Goal: Task Accomplishment & Management: Complete application form

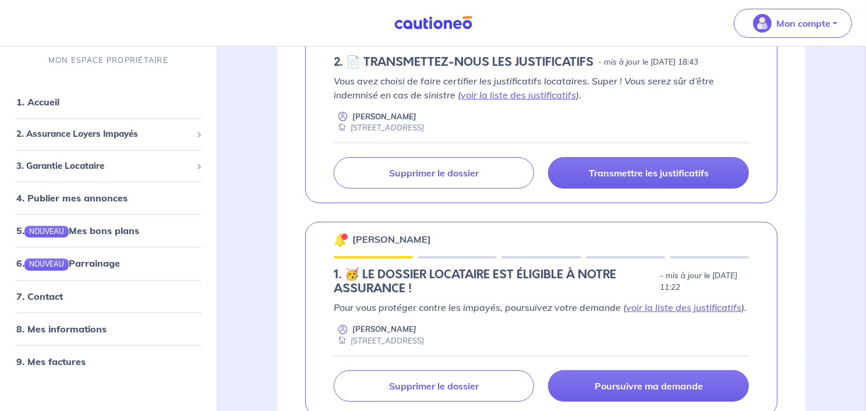
scroll to position [219, 0]
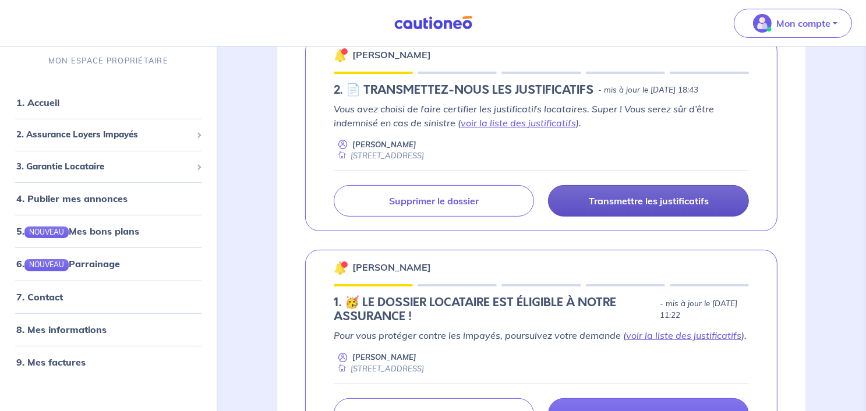
click at [667, 197] on p "Transmettre les justificatifs" at bounding box center [648, 201] width 120 height 12
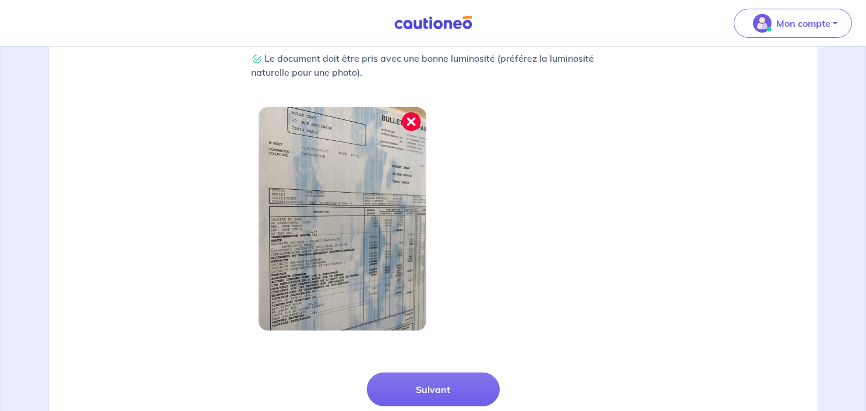
scroll to position [421, 0]
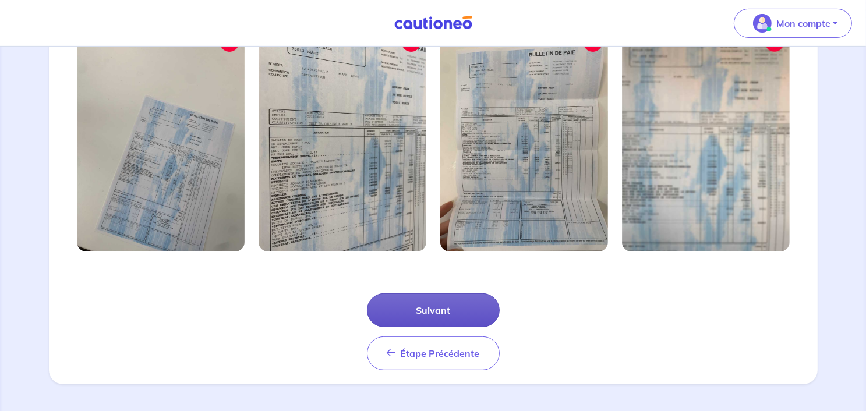
click at [439, 320] on button "Suivant" at bounding box center [433, 310] width 133 height 34
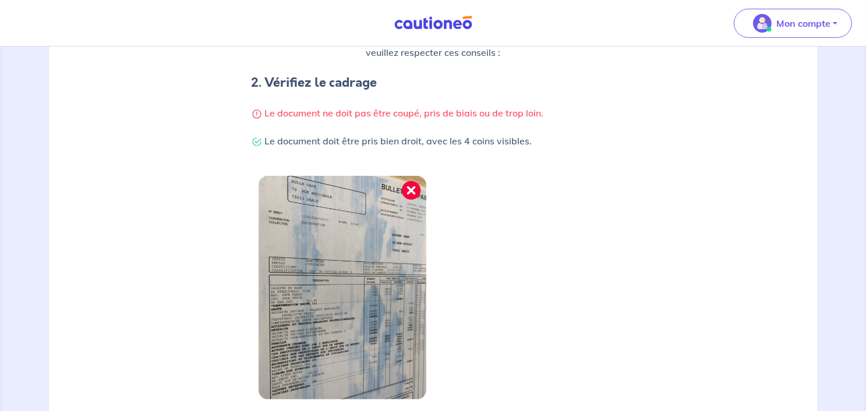
scroll to position [366, 0]
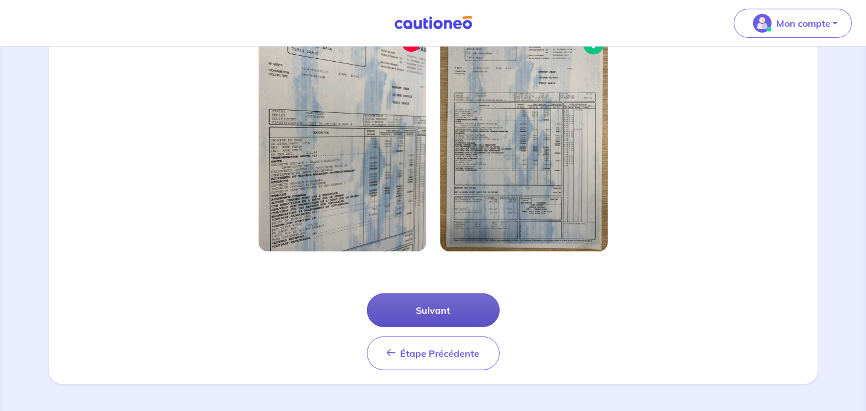
click at [443, 311] on button "Suivant" at bounding box center [433, 310] width 133 height 34
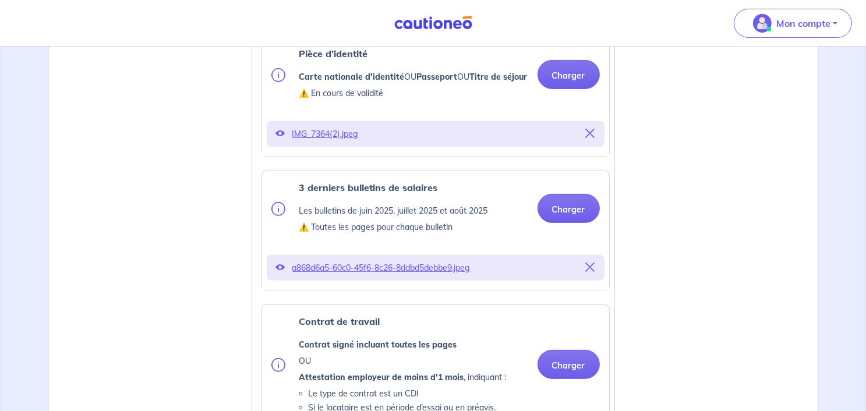
scroll to position [392, 0]
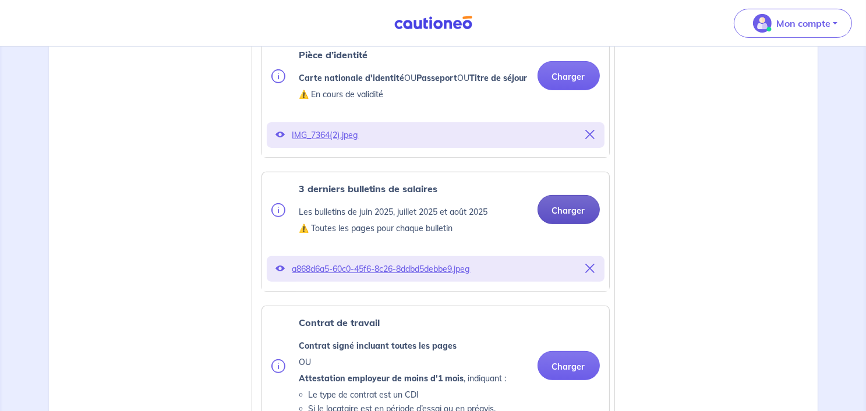
click at [567, 224] on button "Charger" at bounding box center [568, 209] width 62 height 29
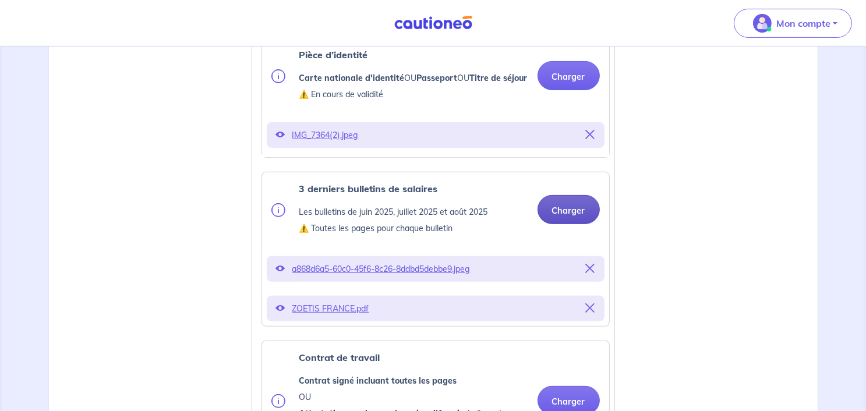
click at [580, 224] on button "Charger" at bounding box center [568, 209] width 62 height 29
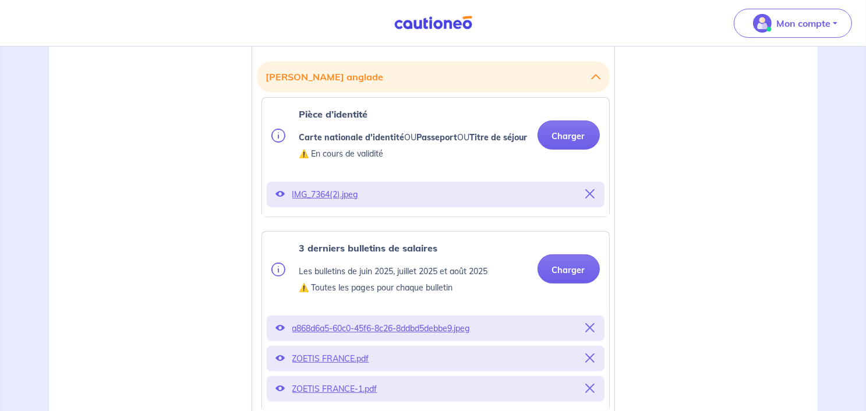
scroll to position [370, 0]
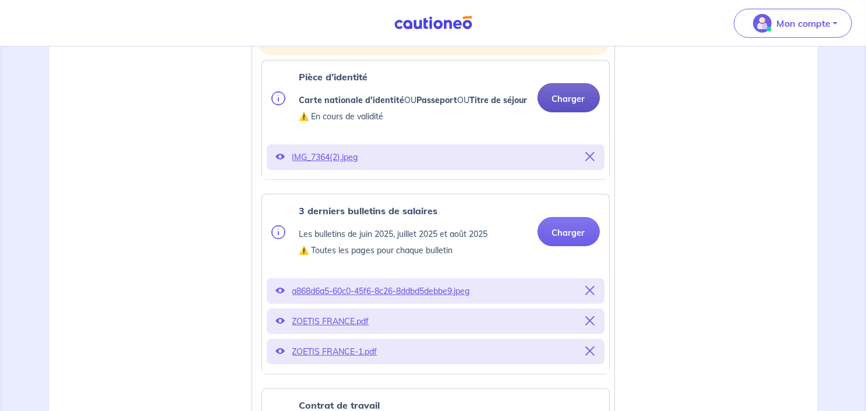
click at [569, 101] on button "Charger" at bounding box center [568, 97] width 62 height 29
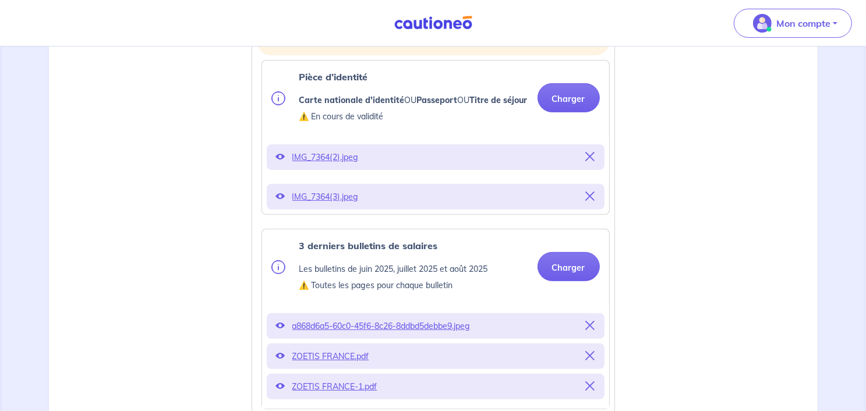
click at [591, 201] on icon at bounding box center [590, 195] width 9 height 9
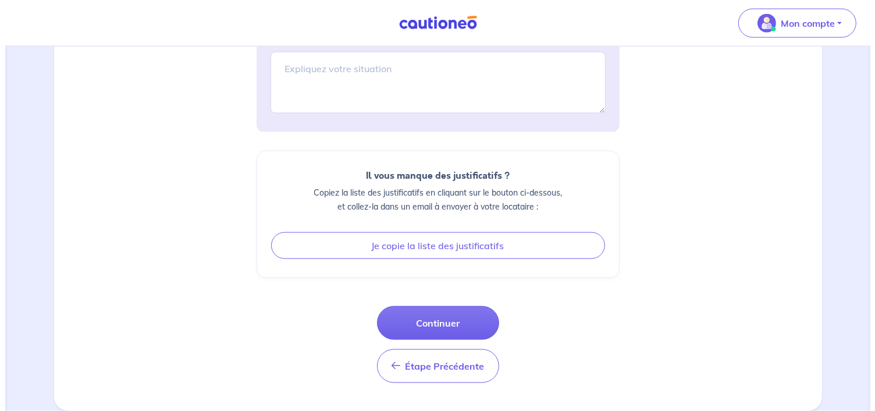
scroll to position [1559, 0]
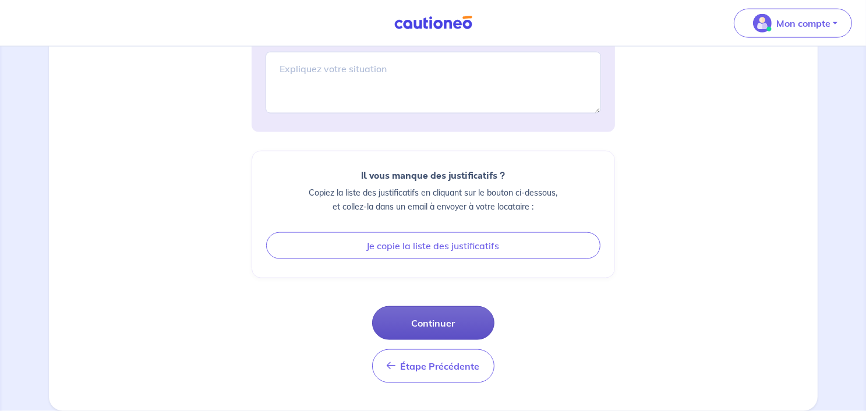
click at [469, 327] on button "Continuer" at bounding box center [433, 323] width 122 height 34
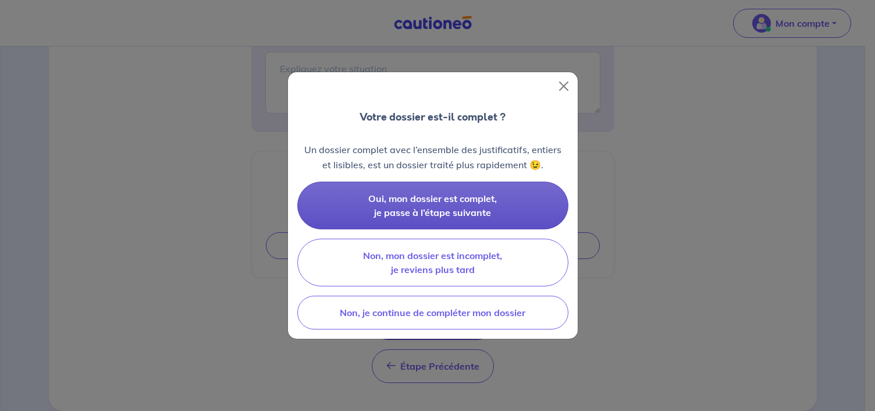
click at [467, 221] on button "Oui, mon dossier est complet, je passe à l’étape suivante" at bounding box center [432, 206] width 271 height 48
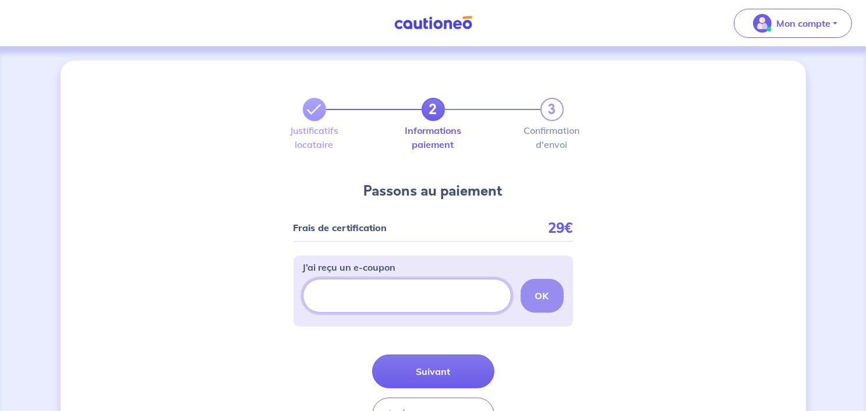
click at [451, 304] on input "J’ai reçu un e-coupon" at bounding box center [407, 296] width 208 height 34
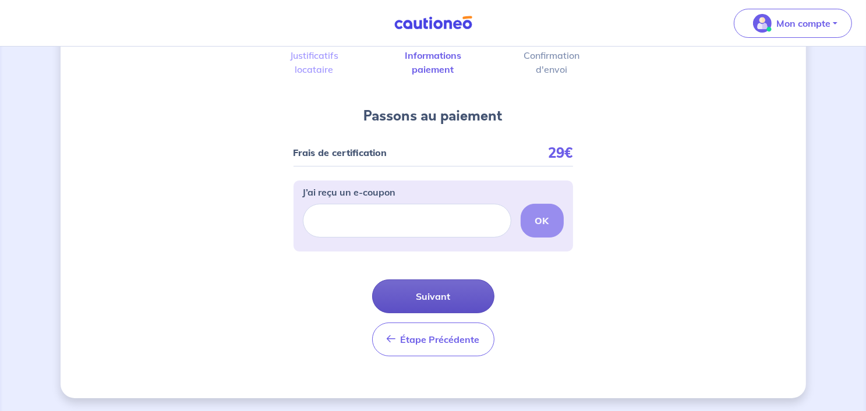
click at [455, 302] on button "Suivant" at bounding box center [433, 296] width 122 height 34
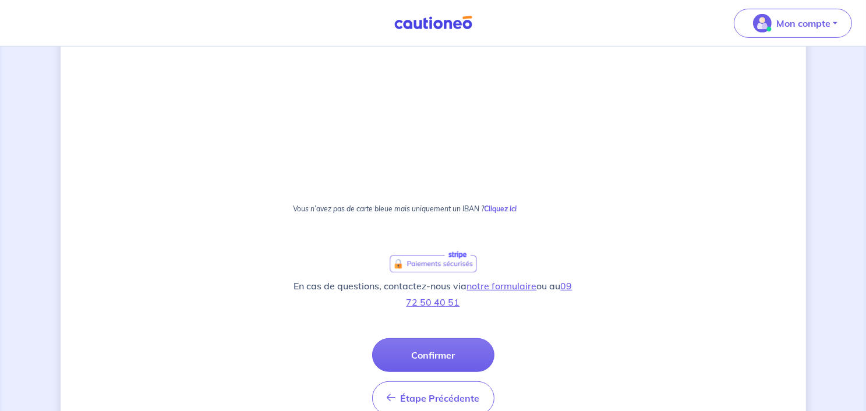
scroll to position [641, 0]
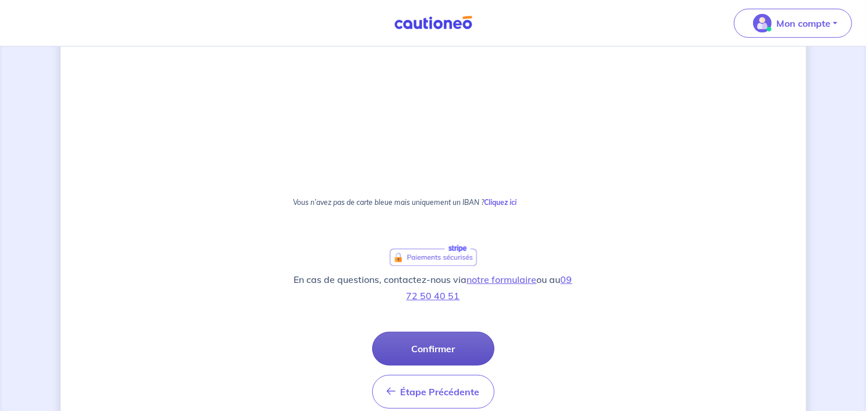
click at [461, 347] on button "Confirmer" at bounding box center [433, 349] width 122 height 34
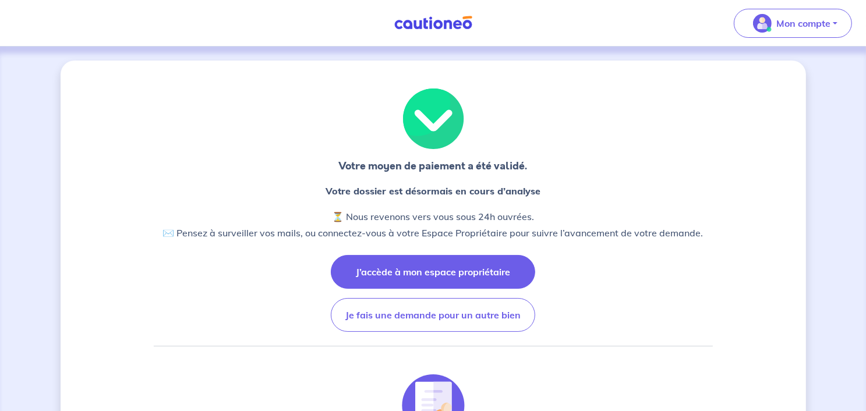
click at [499, 271] on button "J’accède à mon espace propriétaire" at bounding box center [433, 272] width 204 height 34
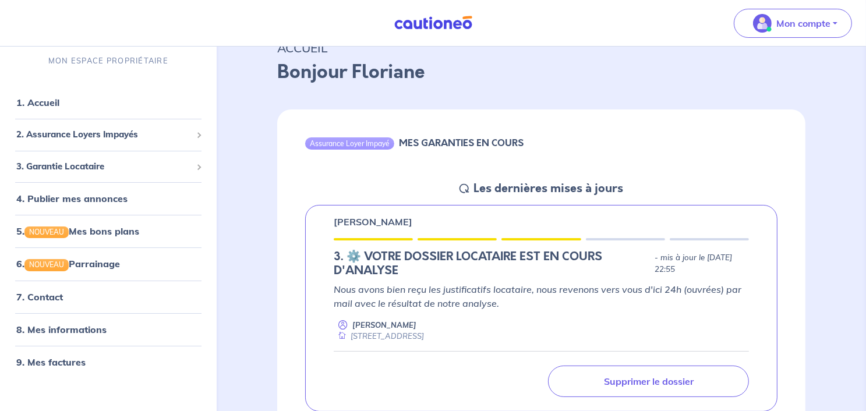
scroll to position [104, 0]
